Goal: Task Accomplishment & Management: Manage account settings

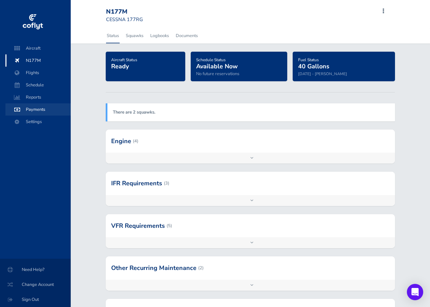
click at [32, 107] on span "Payments" at bounding box center [38, 109] width 52 height 12
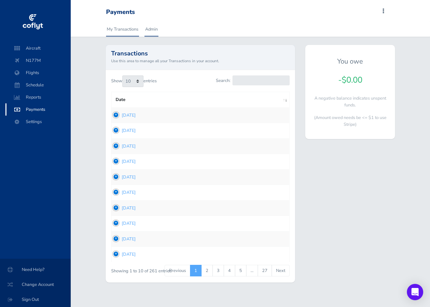
click at [152, 29] on link "Admin" at bounding box center [151, 29] width 14 height 15
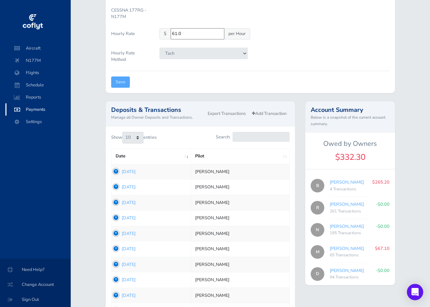
scroll to position [170, 0]
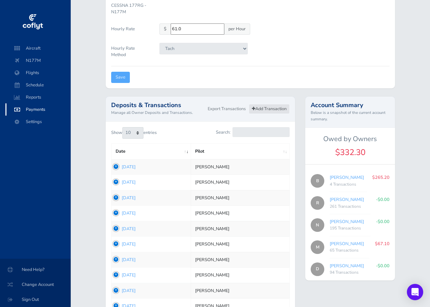
click at [262, 108] on link "Add Transaction" at bounding box center [269, 109] width 41 height 10
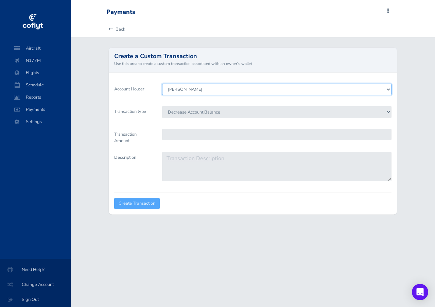
click at [387, 89] on select "Richard Hoesli Nicholas Onkow Duffy Cooper Michael Gramer Brian Larson" at bounding box center [276, 90] width 229 height 12
select select "5802"
click at [162, 84] on select "Richard Hoesli Nicholas Onkow Duffy Cooper Michael Gramer Brian Larson" at bounding box center [276, 90] width 229 height 12
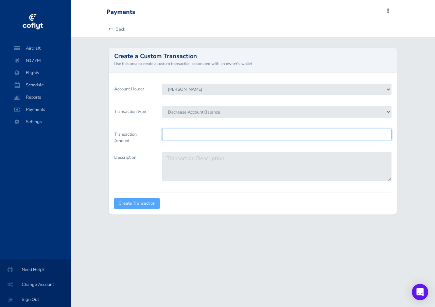
click at [176, 135] on input "Transaction Amount" at bounding box center [276, 134] width 229 height 11
type input "70.00"
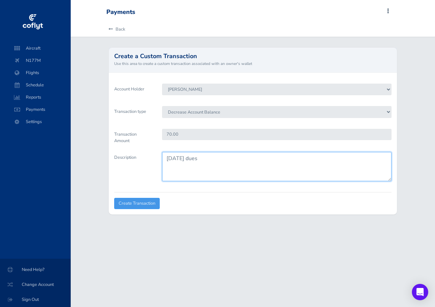
type textarea "September 2025 dues"
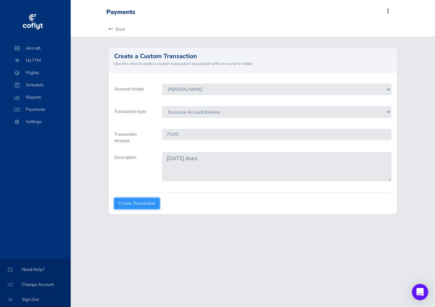
click at [137, 203] on input "Create Transaction" at bounding box center [137, 203] width 46 height 11
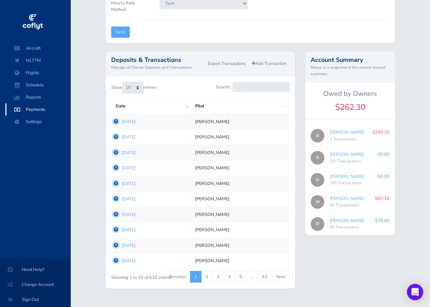
scroll to position [229, 0]
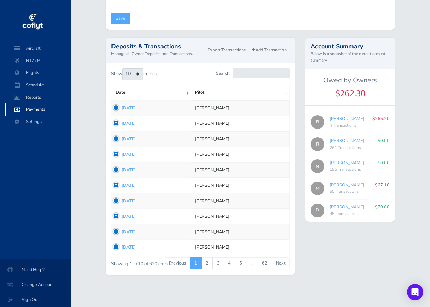
click at [338, 117] on link "[PERSON_NAME]" at bounding box center [346, 118] width 34 height 6
type input "44243b6670"
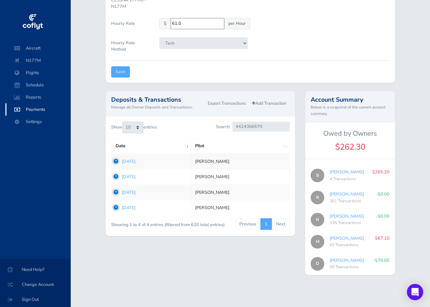
click at [115, 206] on td "1754010060 Jul 31, 2025" at bounding box center [150, 207] width 79 height 15
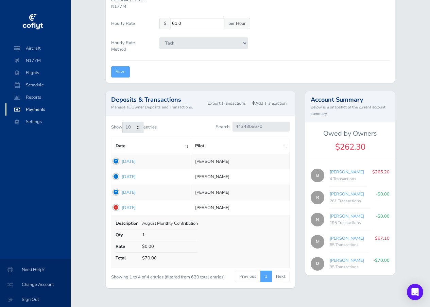
click at [115, 206] on td "1754010060 Jul 31, 2025" at bounding box center [150, 207] width 79 height 15
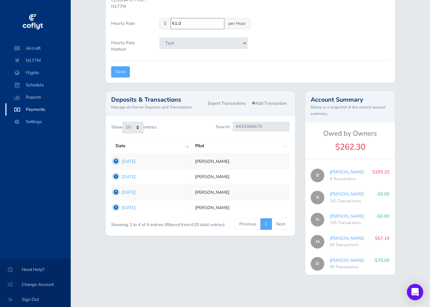
click at [115, 190] on td "1754337208 [DATE]" at bounding box center [150, 191] width 79 height 15
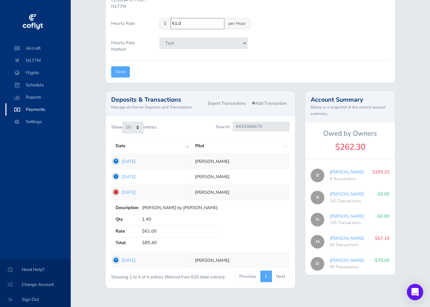
click at [115, 190] on td "1754337208 [DATE]" at bounding box center [150, 191] width 79 height 15
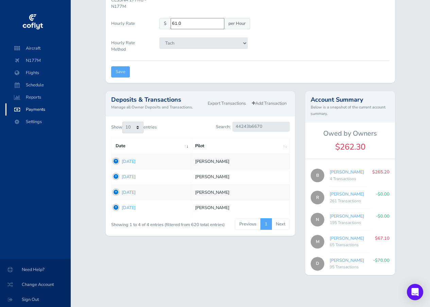
click at [116, 175] on td "1754423246 [DATE]" at bounding box center [150, 176] width 79 height 15
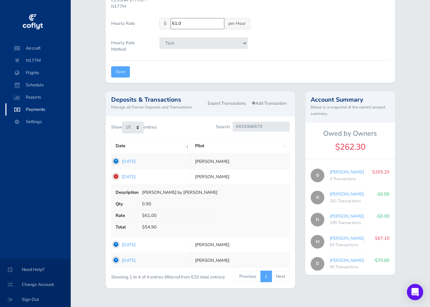
click at [116, 175] on td "1754423246 [DATE]" at bounding box center [150, 176] width 79 height 15
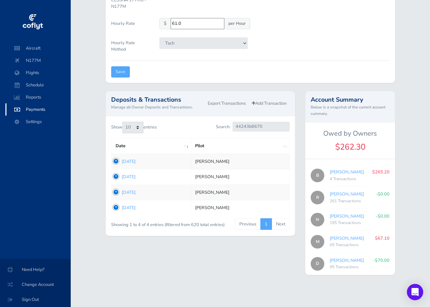
click at [115, 160] on td "1754500108 [DATE]" at bounding box center [150, 161] width 79 height 15
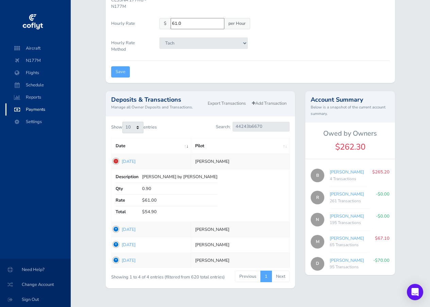
click at [115, 160] on td "1754500108 [DATE]" at bounding box center [150, 161] width 79 height 15
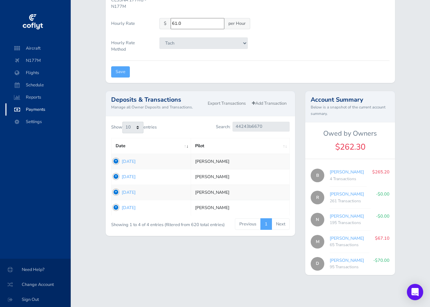
click at [116, 207] on td "1754010060 Jul 31, 2025" at bounding box center [150, 207] width 79 height 15
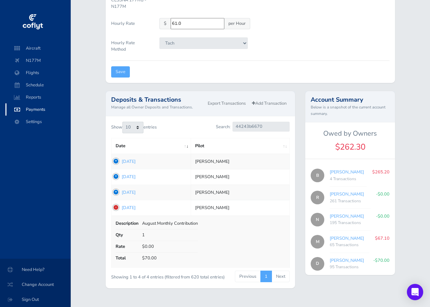
click at [116, 207] on td "1754010060 Jul 31, 2025" at bounding box center [150, 207] width 79 height 15
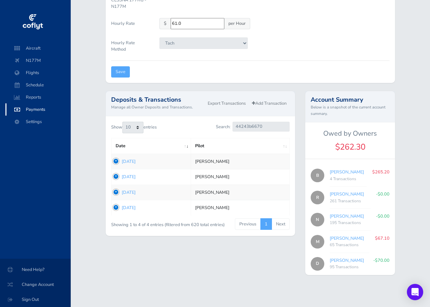
click at [115, 161] on td "1754500108 [DATE]" at bounding box center [150, 161] width 79 height 15
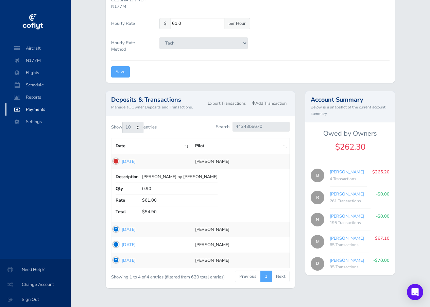
click at [115, 161] on td "1754500108 [DATE]" at bounding box center [150, 161] width 79 height 15
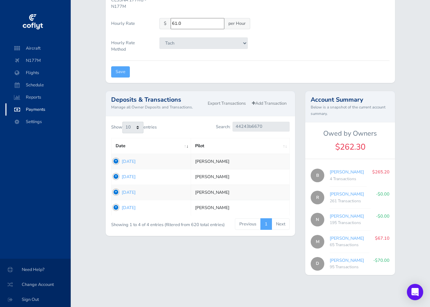
click at [115, 175] on td "1754423246 [DATE]" at bounding box center [150, 176] width 79 height 15
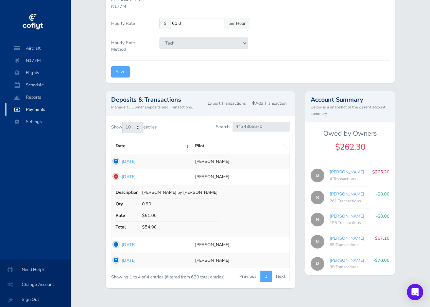
click at [115, 175] on td "1754423246 [DATE]" at bounding box center [150, 176] width 79 height 15
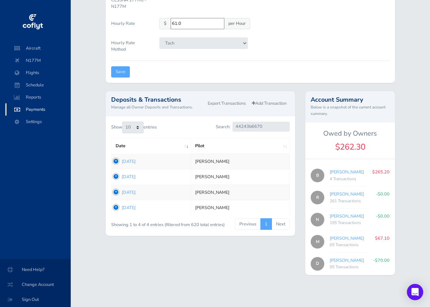
click at [115, 192] on td "1754337208 [DATE]" at bounding box center [150, 191] width 79 height 15
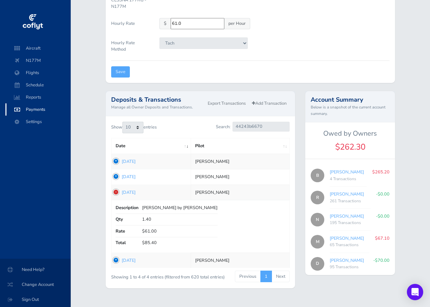
click at [115, 192] on td "1754337208 [DATE]" at bounding box center [150, 191] width 79 height 15
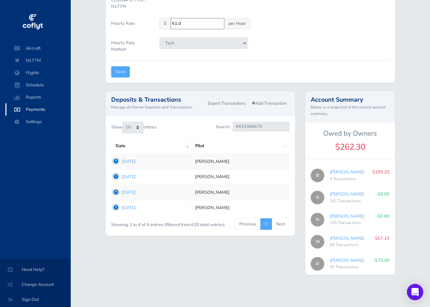
click at [116, 207] on td "1754010060 Jul 31, 2025" at bounding box center [150, 207] width 79 height 15
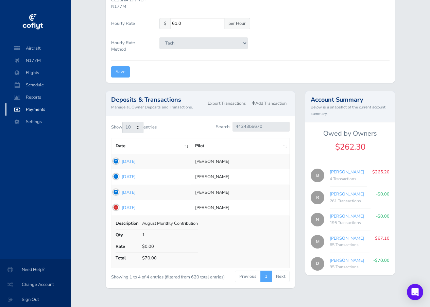
click at [116, 207] on td "1754010060 Jul 31, 2025" at bounding box center [150, 207] width 79 height 15
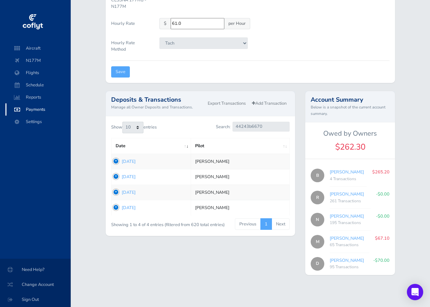
click at [116, 206] on td "1754010060 Jul 31, 2025" at bounding box center [150, 207] width 79 height 15
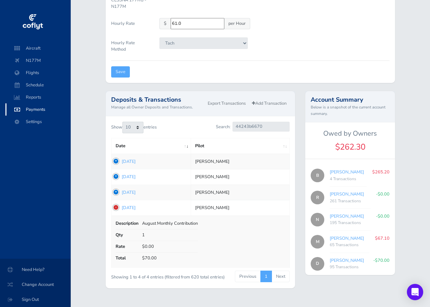
click at [116, 206] on td "1754010060 Jul 31, 2025" at bounding box center [150, 207] width 79 height 15
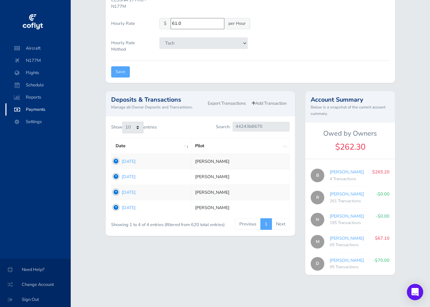
click at [115, 191] on td "1754337208 [DATE]" at bounding box center [150, 191] width 79 height 15
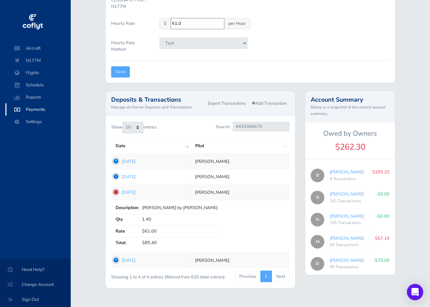
click at [115, 191] on td "1754337208 [DATE]" at bounding box center [150, 191] width 79 height 15
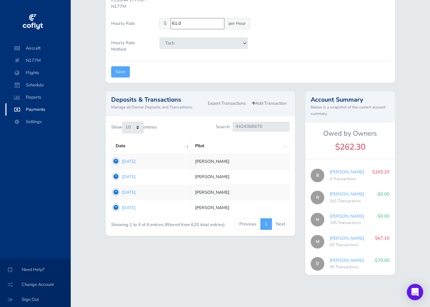
click at [114, 206] on td "1754010060 Jul 31, 2025" at bounding box center [150, 207] width 79 height 15
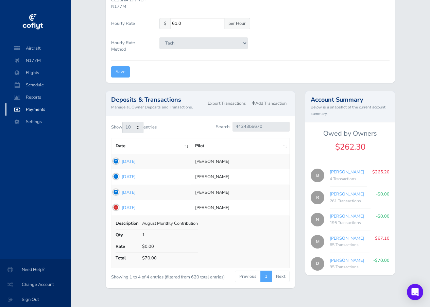
click at [115, 206] on td "1754010060 Jul 31, 2025" at bounding box center [150, 207] width 79 height 15
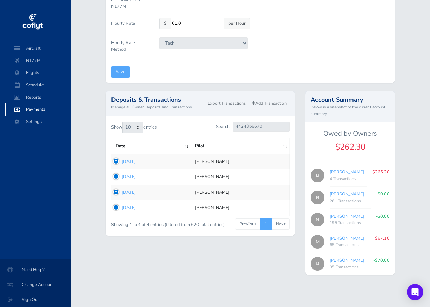
click at [115, 207] on td "1754010060 Jul 31, 2025" at bounding box center [150, 207] width 79 height 15
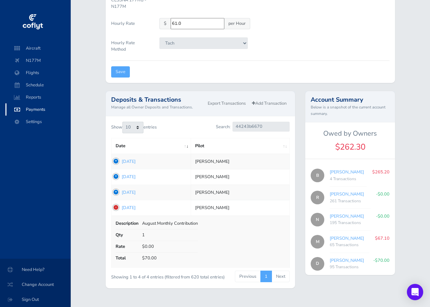
click at [115, 207] on td "1754010060 Jul 31, 2025" at bounding box center [150, 207] width 79 height 15
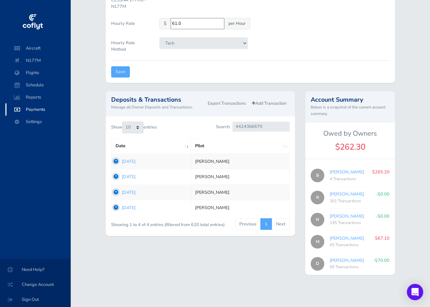
click at [116, 191] on td "1754337208 [DATE]" at bounding box center [150, 191] width 79 height 15
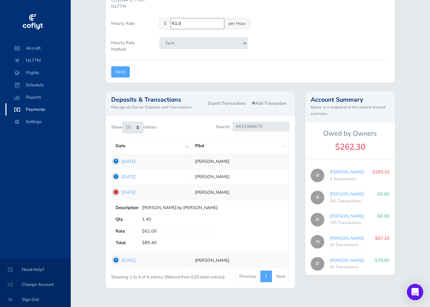
click at [116, 191] on td "1754337208 [DATE]" at bounding box center [150, 191] width 79 height 15
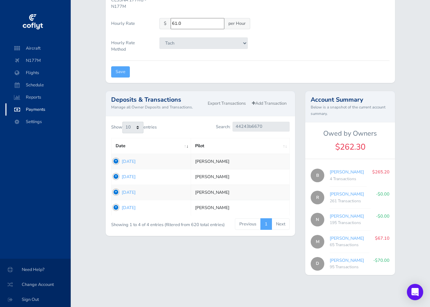
click at [115, 174] on td "1754423246 [DATE]" at bounding box center [150, 176] width 79 height 15
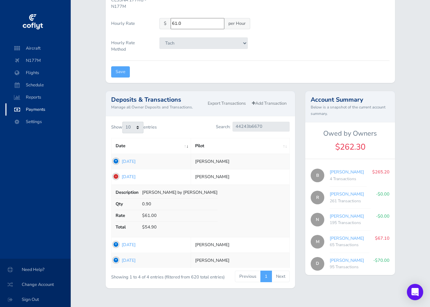
click at [115, 174] on td "1754423246 [DATE]" at bounding box center [150, 176] width 79 height 15
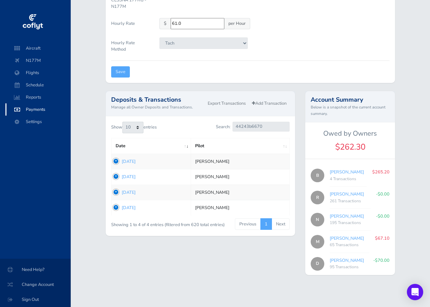
click at [114, 160] on td "1754500108 [DATE]" at bounding box center [150, 161] width 79 height 15
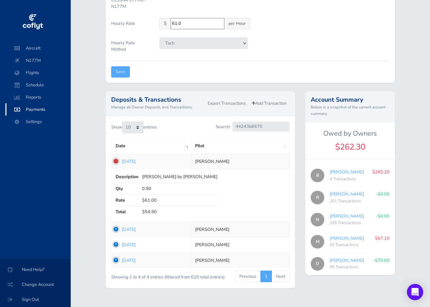
click at [114, 160] on td "1754500108 [DATE]" at bounding box center [150, 161] width 79 height 15
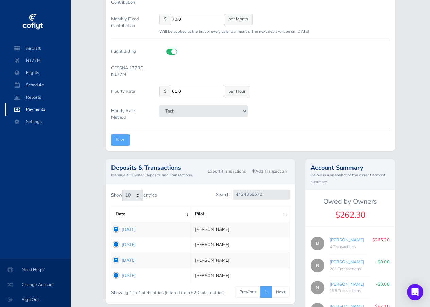
scroll to position [141, 0]
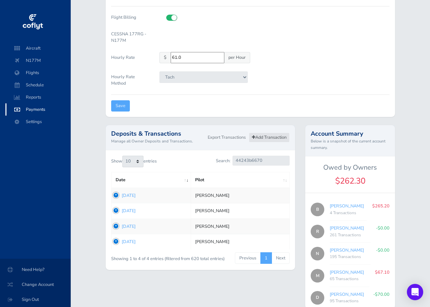
click at [255, 136] on link "Add Transaction" at bounding box center [269, 137] width 41 height 10
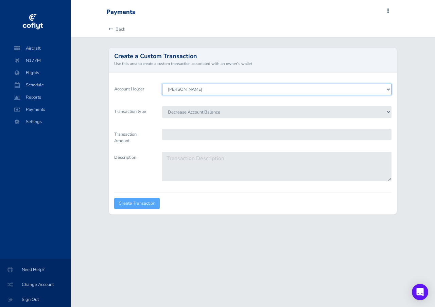
click at [388, 89] on select "Richard Hoesli Nicholas Onkow Duffy Cooper Michael Gramer Brian Larson" at bounding box center [276, 90] width 229 height 12
select select "8227"
click at [162, 84] on select "Richard Hoesli Nicholas Onkow Duffy Cooper Michael Gramer Brian Larson" at bounding box center [276, 90] width 229 height 12
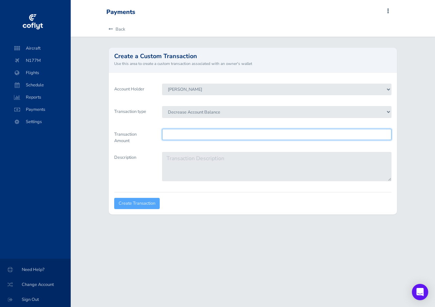
click at [168, 134] on input "Transaction Amount" at bounding box center [276, 134] width 229 height 11
type input "70.00"
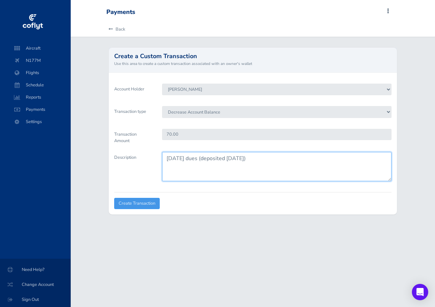
type textarea "[DATE] dues (deposited [DATE])"
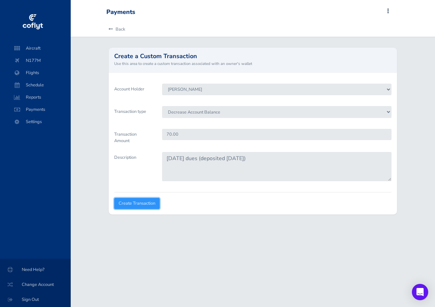
click at [138, 202] on input "Create Transaction" at bounding box center [137, 203] width 46 height 11
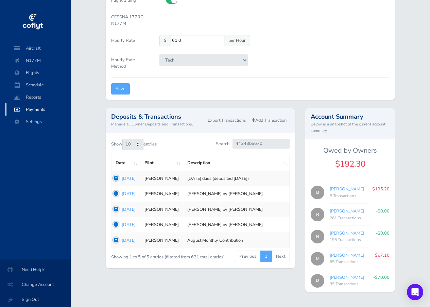
scroll to position [175, 0]
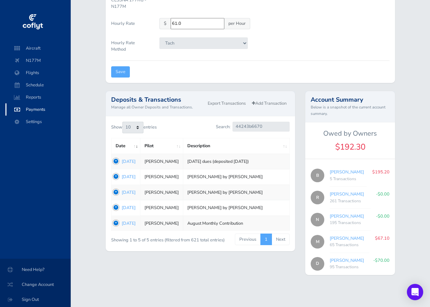
click at [115, 207] on td "1754337208 [DATE]" at bounding box center [125, 207] width 29 height 15
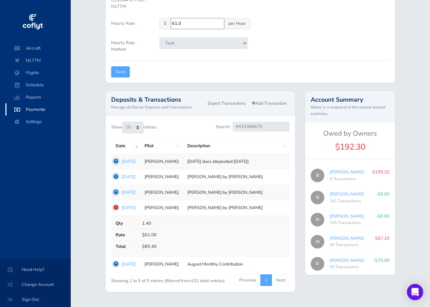
click at [117, 206] on td "1754337208 [DATE]" at bounding box center [125, 207] width 29 height 15
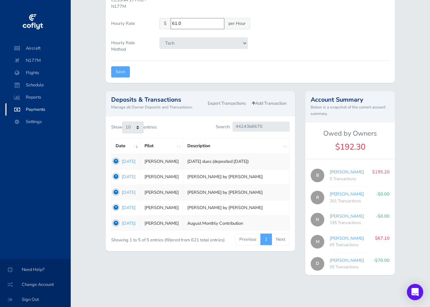
click at [117, 191] on td "1754423246 [DATE]" at bounding box center [125, 191] width 29 height 15
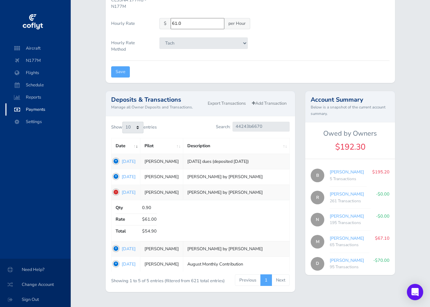
click at [117, 191] on td "1754423246 [DATE]" at bounding box center [125, 191] width 29 height 15
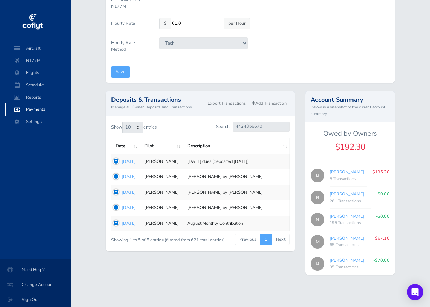
click at [115, 174] on td "1754500108 [DATE]" at bounding box center [125, 176] width 29 height 15
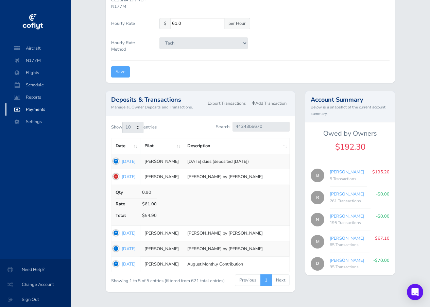
click at [115, 174] on td "1754500108 [DATE]" at bounding box center [125, 176] width 29 height 15
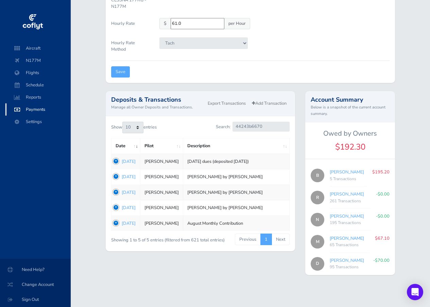
click at [343, 236] on link "[PERSON_NAME]" at bounding box center [346, 238] width 34 height 6
type input "f84910cf2e"
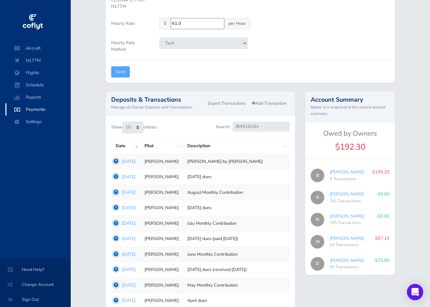
click at [115, 161] on td "1754181216 [DATE]" at bounding box center [125, 161] width 29 height 15
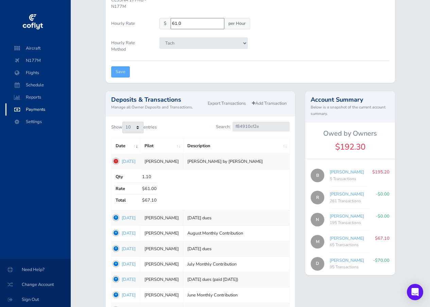
click at [115, 161] on td "1754181216 [DATE]" at bounding box center [125, 161] width 29 height 15
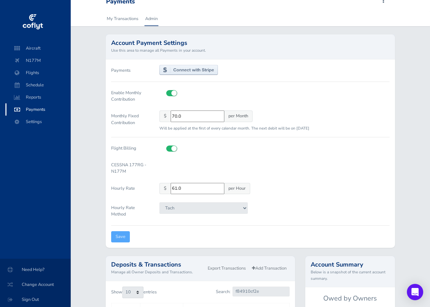
scroll to position [0, 0]
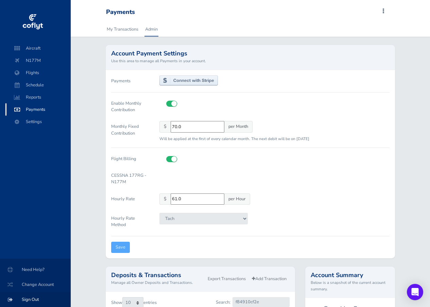
click at [27, 297] on span "Sign Out" at bounding box center [35, 299] width 54 height 12
